Goal: Information Seeking & Learning: Learn about a topic

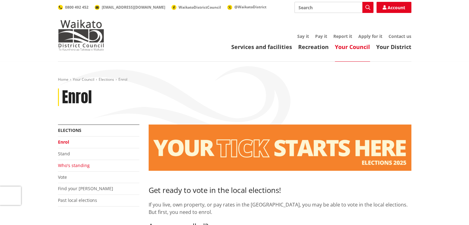
click at [65, 167] on link "Who's standing" at bounding box center [74, 165] width 32 height 6
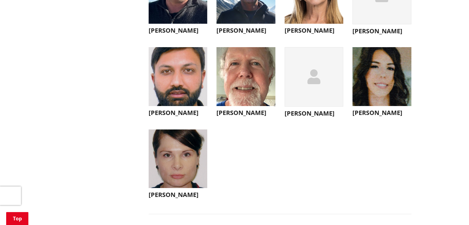
scroll to position [2249, 0]
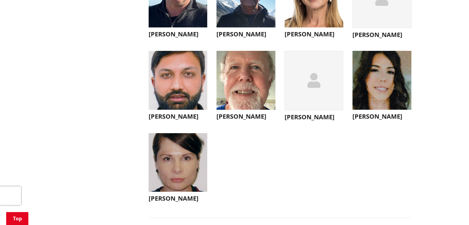
click at [304, 121] on h3 "Chris Rayner" at bounding box center [313, 116] width 59 height 7
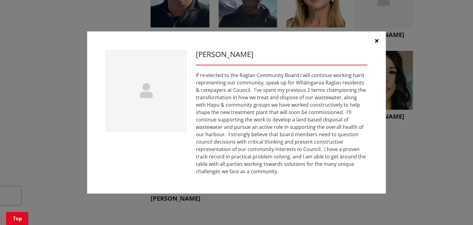
click at [378, 40] on icon "button" at bounding box center [376, 40] width 3 height 5
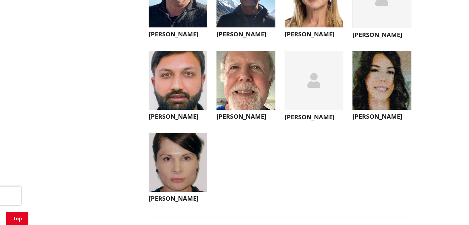
click at [177, 120] on h3 "Satnam Bains" at bounding box center [178, 116] width 59 height 7
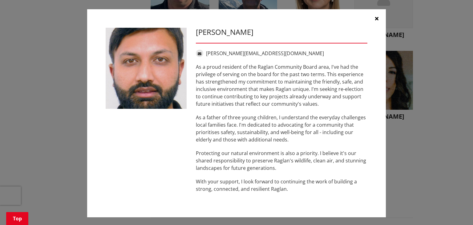
click at [375, 19] on icon "button" at bounding box center [376, 18] width 3 height 5
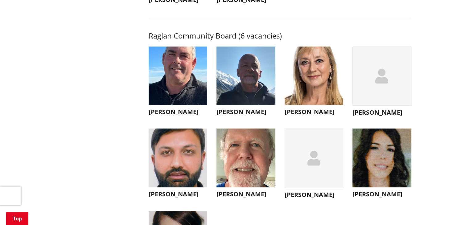
scroll to position [2157, 0]
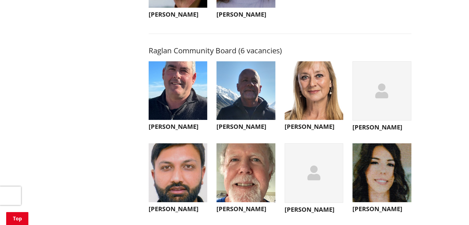
click at [163, 130] on h3 "Ross Wallis" at bounding box center [178, 126] width 59 height 7
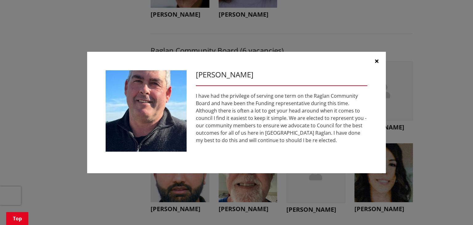
click at [375, 61] on icon "button" at bounding box center [376, 61] width 3 height 5
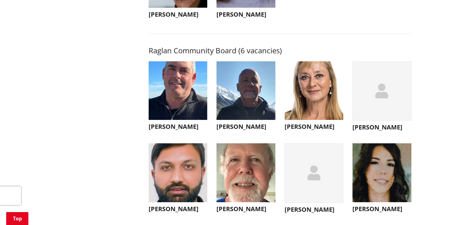
click at [232, 130] on h3 "Nick Pearce" at bounding box center [245, 126] width 59 height 7
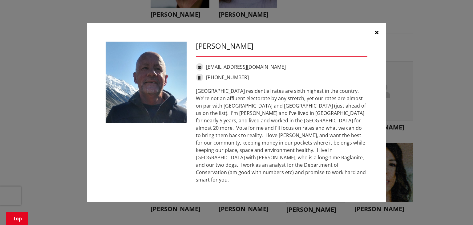
click at [377, 35] on icon "button" at bounding box center [376, 32] width 3 height 5
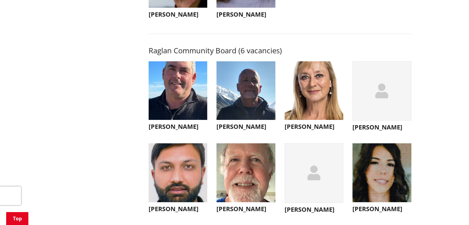
click at [308, 130] on h3 "Nicola Laboyrie" at bounding box center [313, 126] width 59 height 7
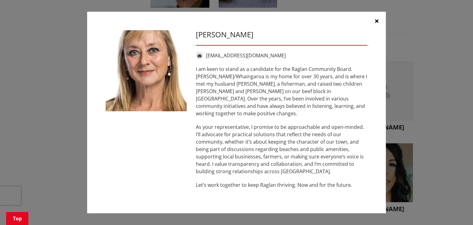
click at [374, 24] on button "button" at bounding box center [377, 21] width 18 height 18
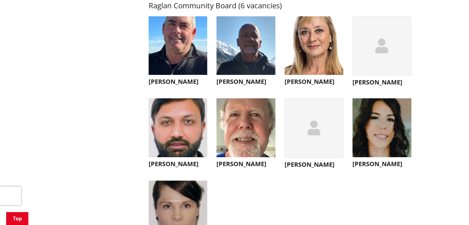
scroll to position [2188, 0]
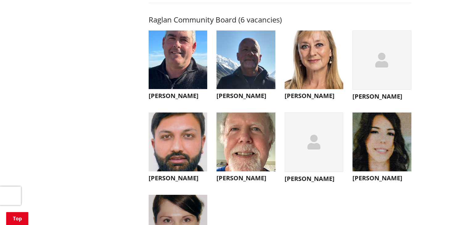
click at [377, 182] on h3 "Eloise Deller" at bounding box center [381, 177] width 59 height 7
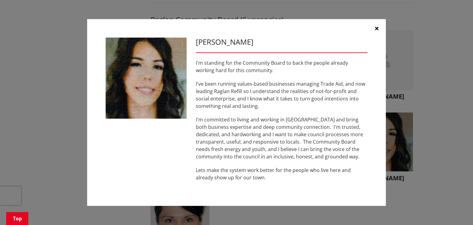
click at [376, 28] on icon "button" at bounding box center [376, 28] width 3 height 5
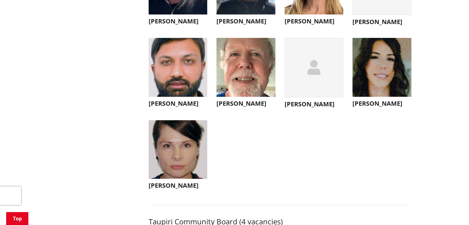
scroll to position [2280, 0]
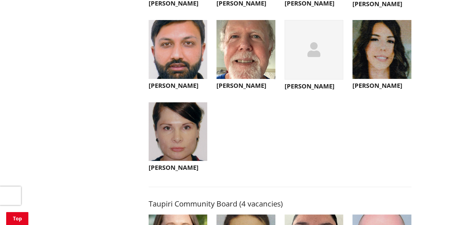
click at [187, 171] on h3 "Jasmine Hunter" at bounding box center [178, 167] width 59 height 7
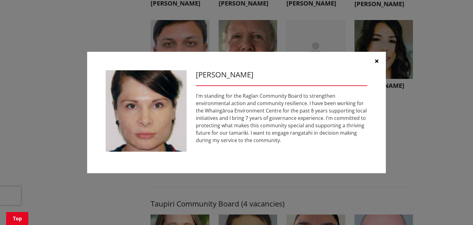
click at [377, 62] on icon "button" at bounding box center [376, 61] width 3 height 5
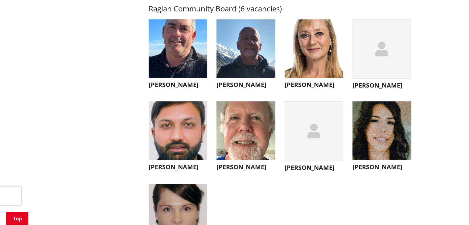
scroll to position [2188, 0]
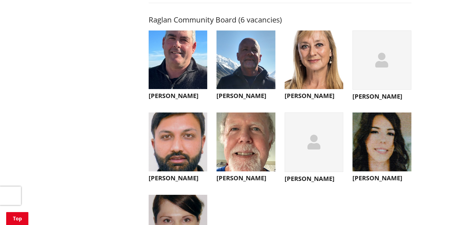
click at [246, 182] on h3 "Peter Hampton" at bounding box center [245, 177] width 59 height 7
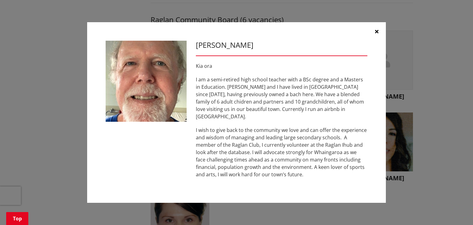
click at [374, 36] on button "button" at bounding box center [377, 31] width 18 height 18
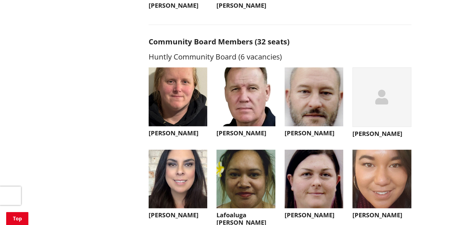
scroll to position [1448, 0]
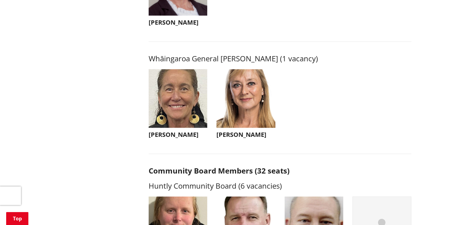
click at [176, 138] on h3 "Lisa Thomson" at bounding box center [178, 134] width 59 height 7
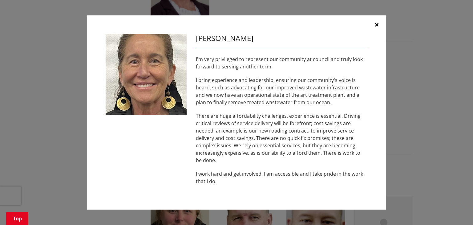
click at [378, 25] on button "button" at bounding box center [377, 24] width 18 height 18
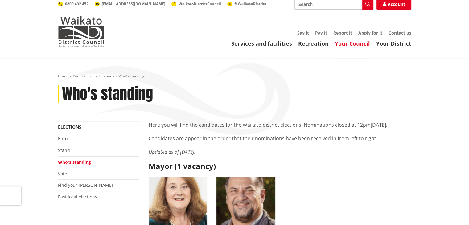
scroll to position [0, 0]
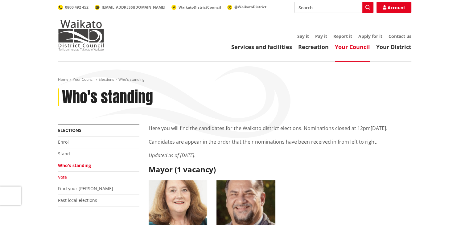
click at [61, 176] on link "Vote" at bounding box center [62, 177] width 9 height 6
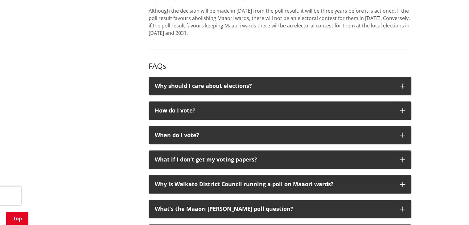
scroll to position [616, 0]
